Goal: Check status: Check status

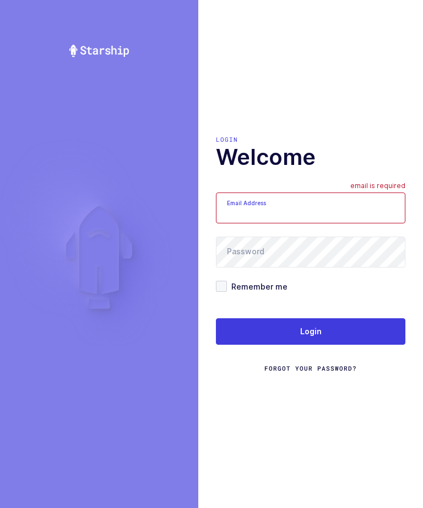
click at [325, 223] on input "Email Address" at bounding box center [311, 207] width 190 height 31
type input "[EMAIL_ADDRESS][DOMAIN_NAME]"
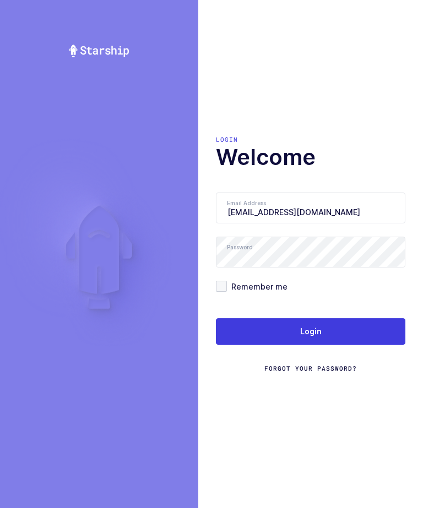
click at [342, 345] on button "Login" at bounding box center [311, 331] width 190 height 26
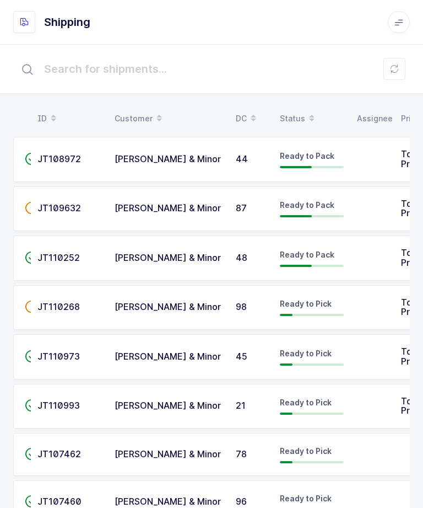
scroll to position [785, 0]
